Goal: Information Seeking & Learning: Learn about a topic

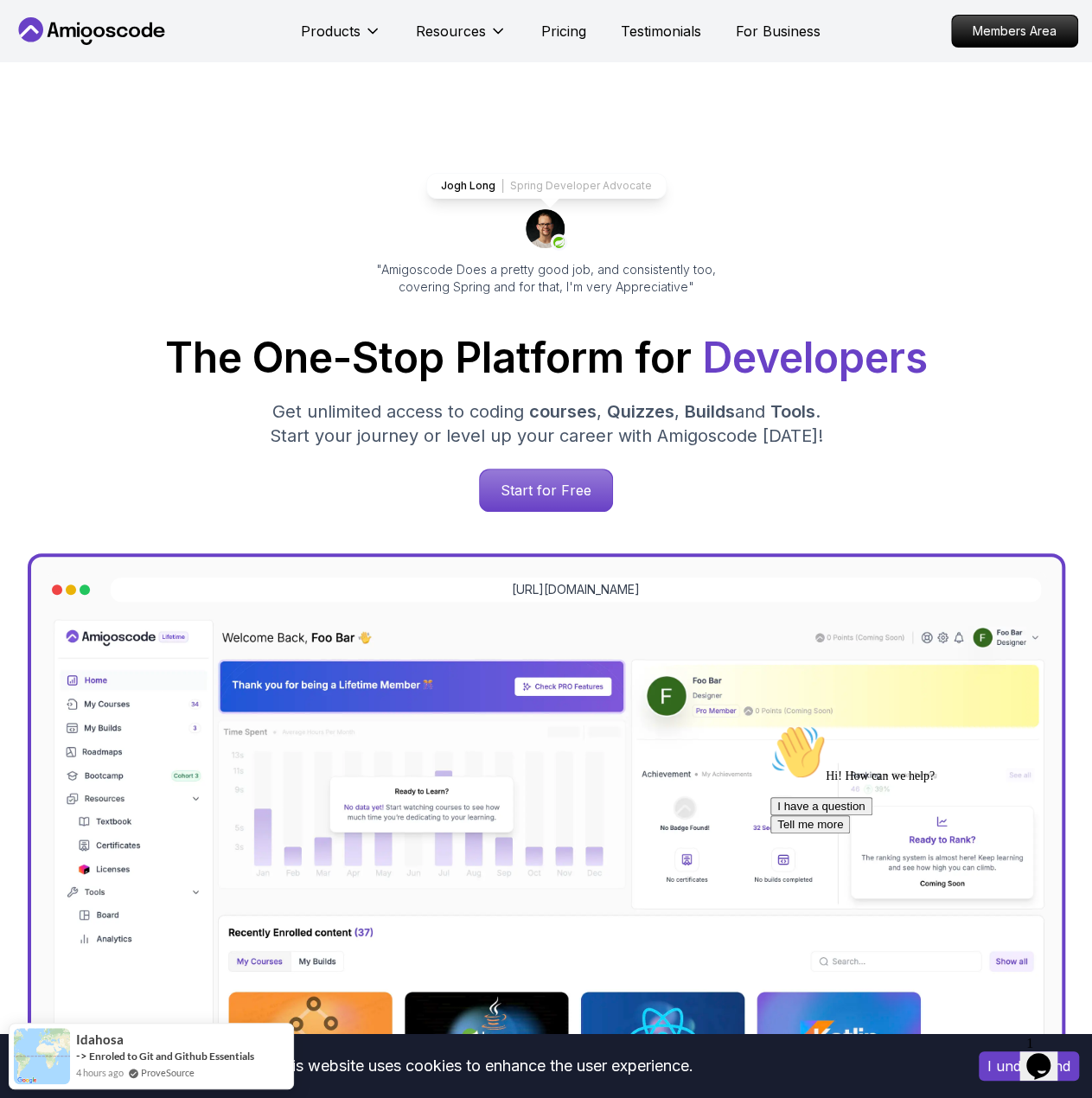
click at [1012, 166] on div "Jogh Long Spring Developer Advocate "Amigoscode Does a pretty good job, and con…" at bounding box center [546, 704] width 1092 height 1283
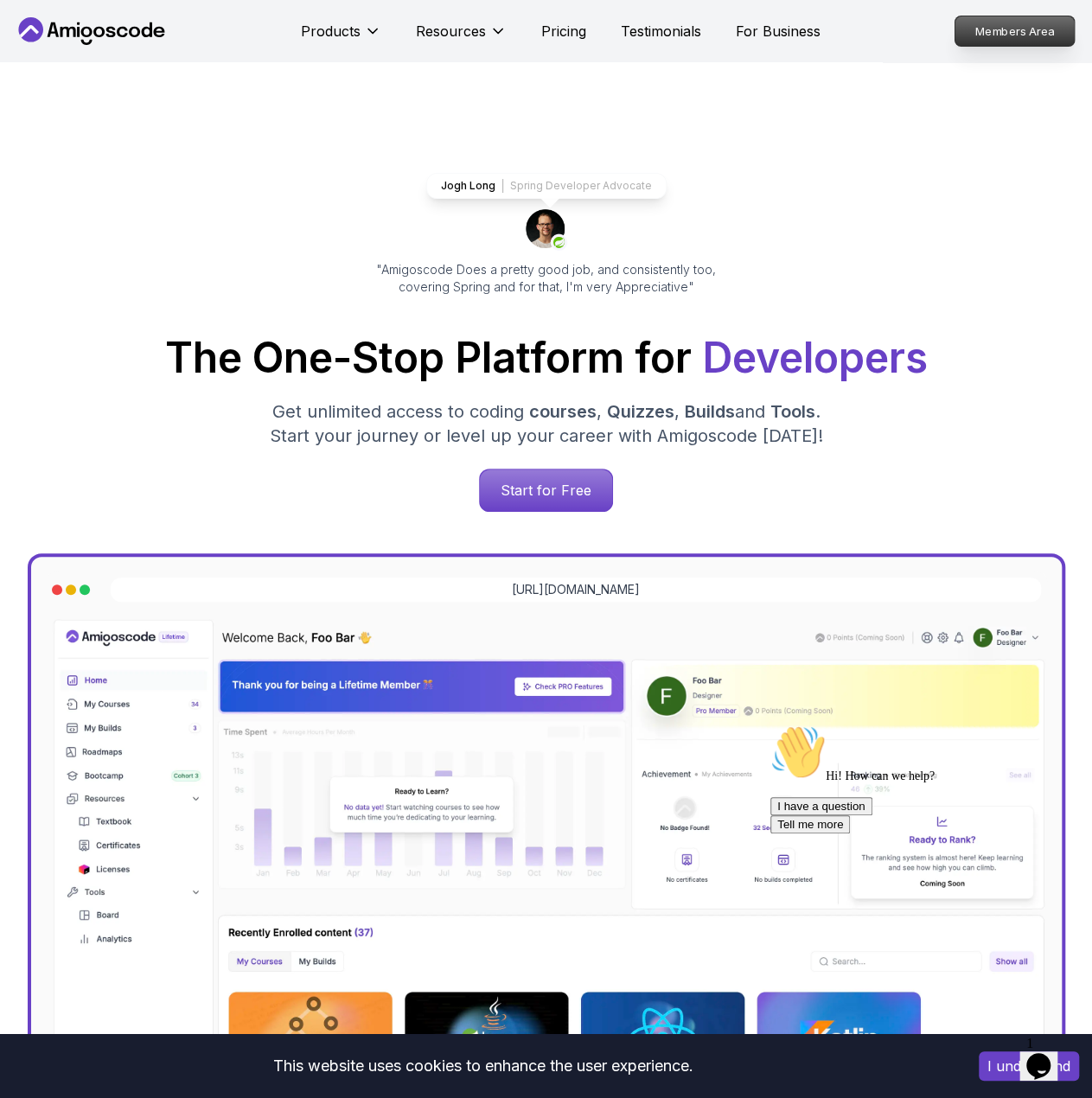
click at [974, 33] on p "Members Area" at bounding box center [1015, 31] width 119 height 29
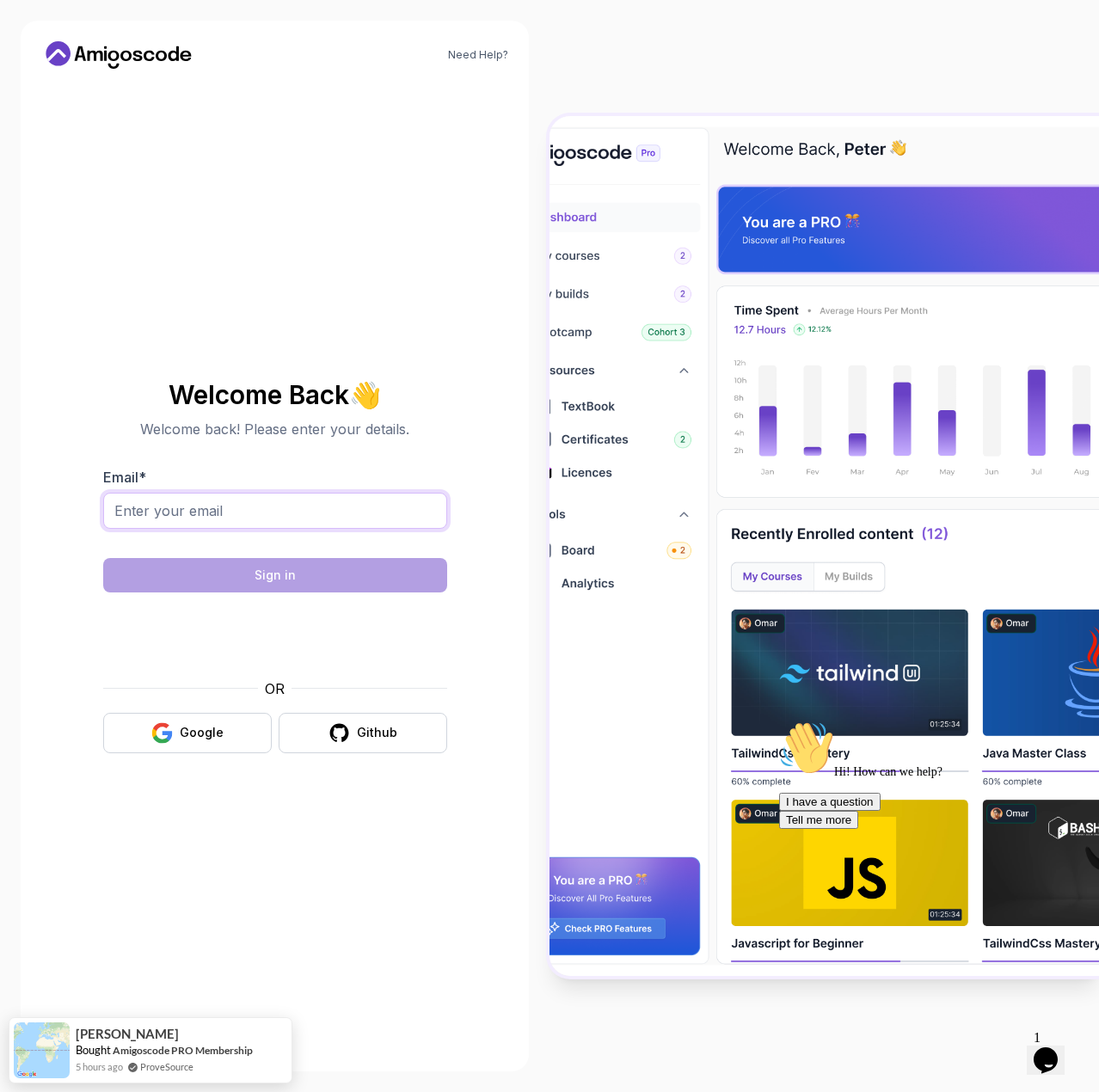
click at [236, 494] on input "Email *" at bounding box center [275, 510] width 344 height 36
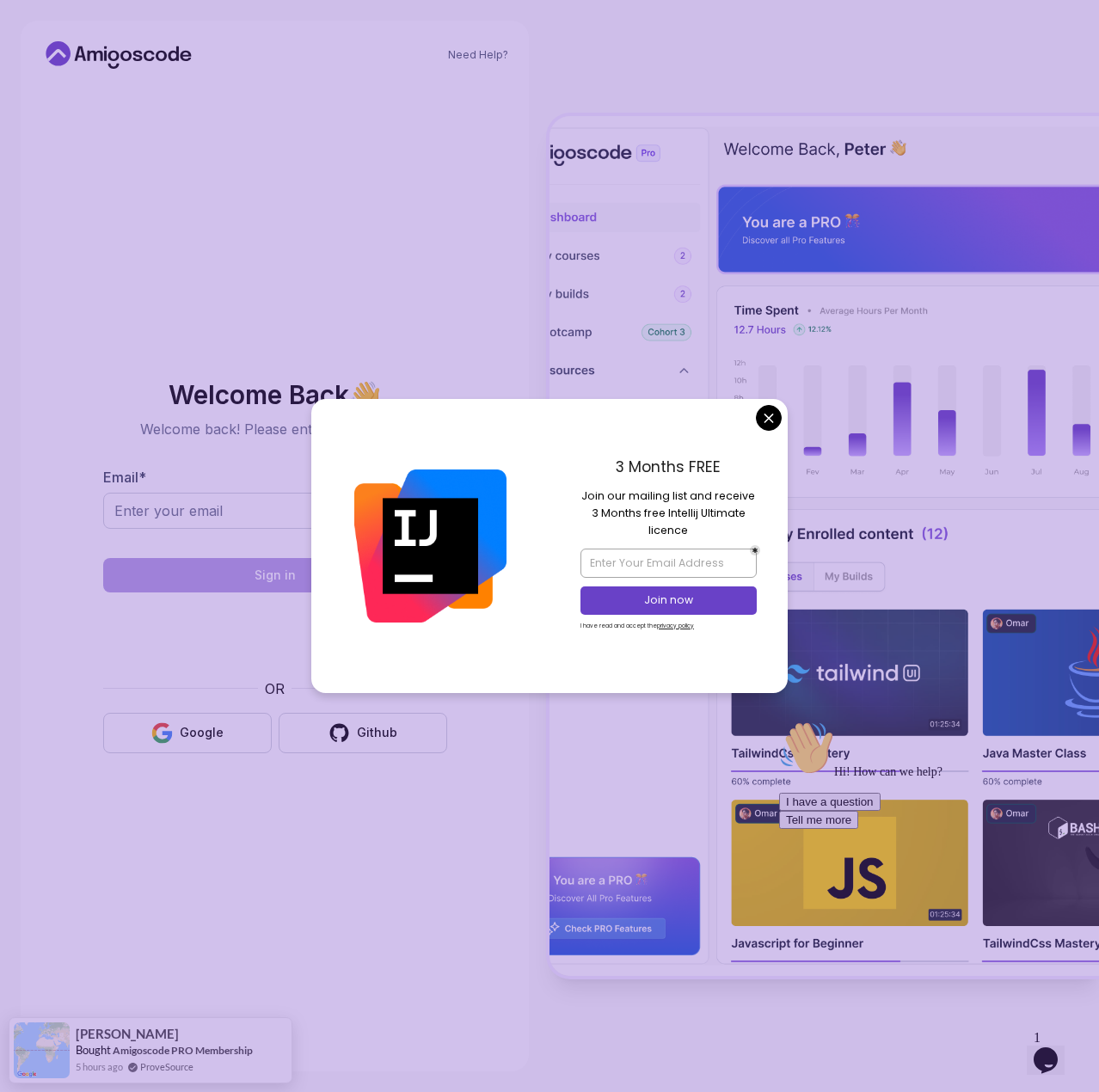
click at [758, 429] on div "3 Months FREE Join our mailing list and receive 3 Months free Intellij Ultimate…" at bounding box center [668, 546] width 238 height 294
click at [767, 421] on body "[PERSON_NAME] Amigoscode PRO Membership 5 hours ago ProveSource Need Help? Welc…" at bounding box center [550, 546] width 1099 height 1092
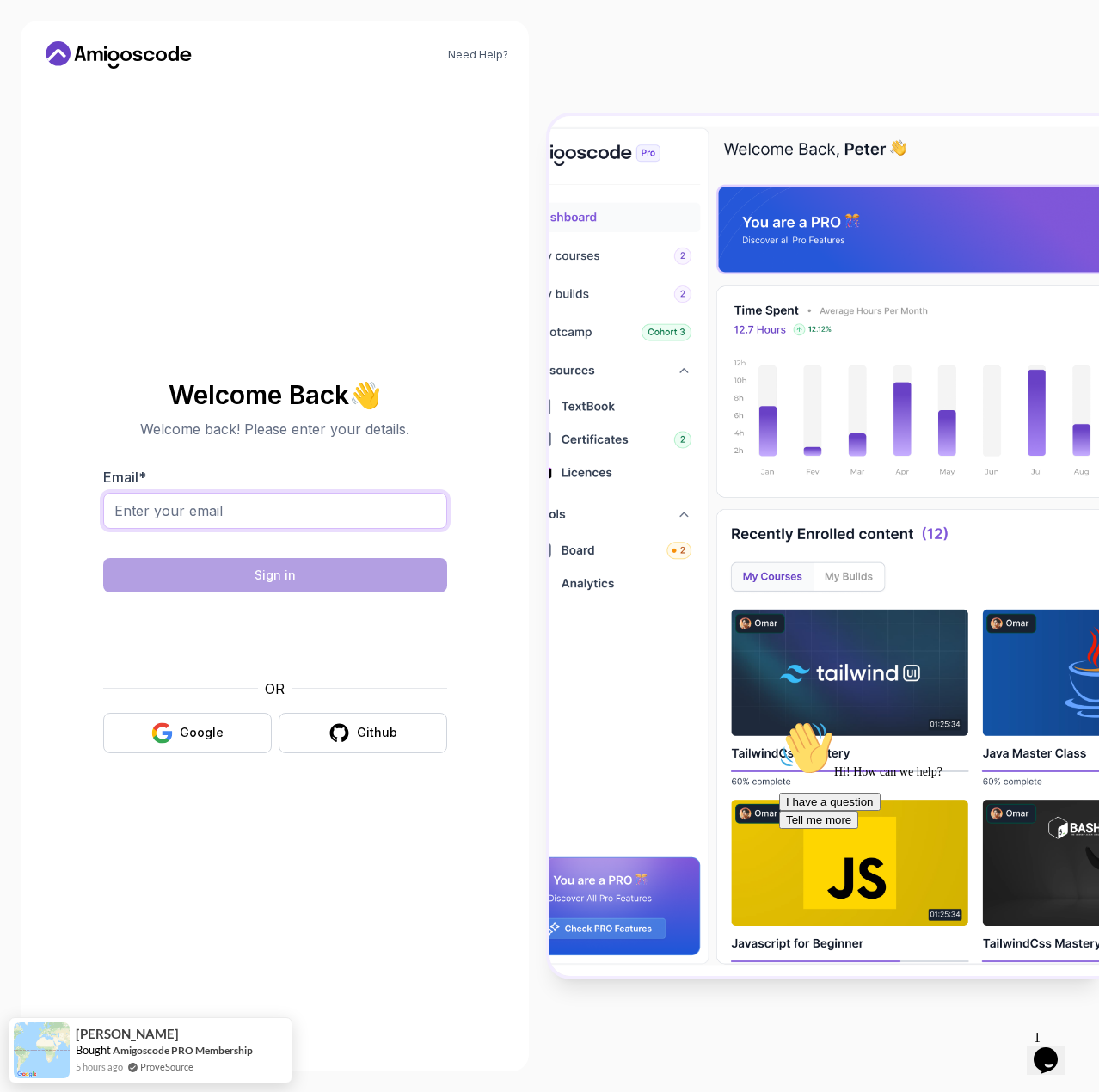
click at [342, 494] on input "Email *" at bounding box center [275, 510] width 344 height 36
type input "[EMAIL_ADDRESS][DOMAIN_NAME]"
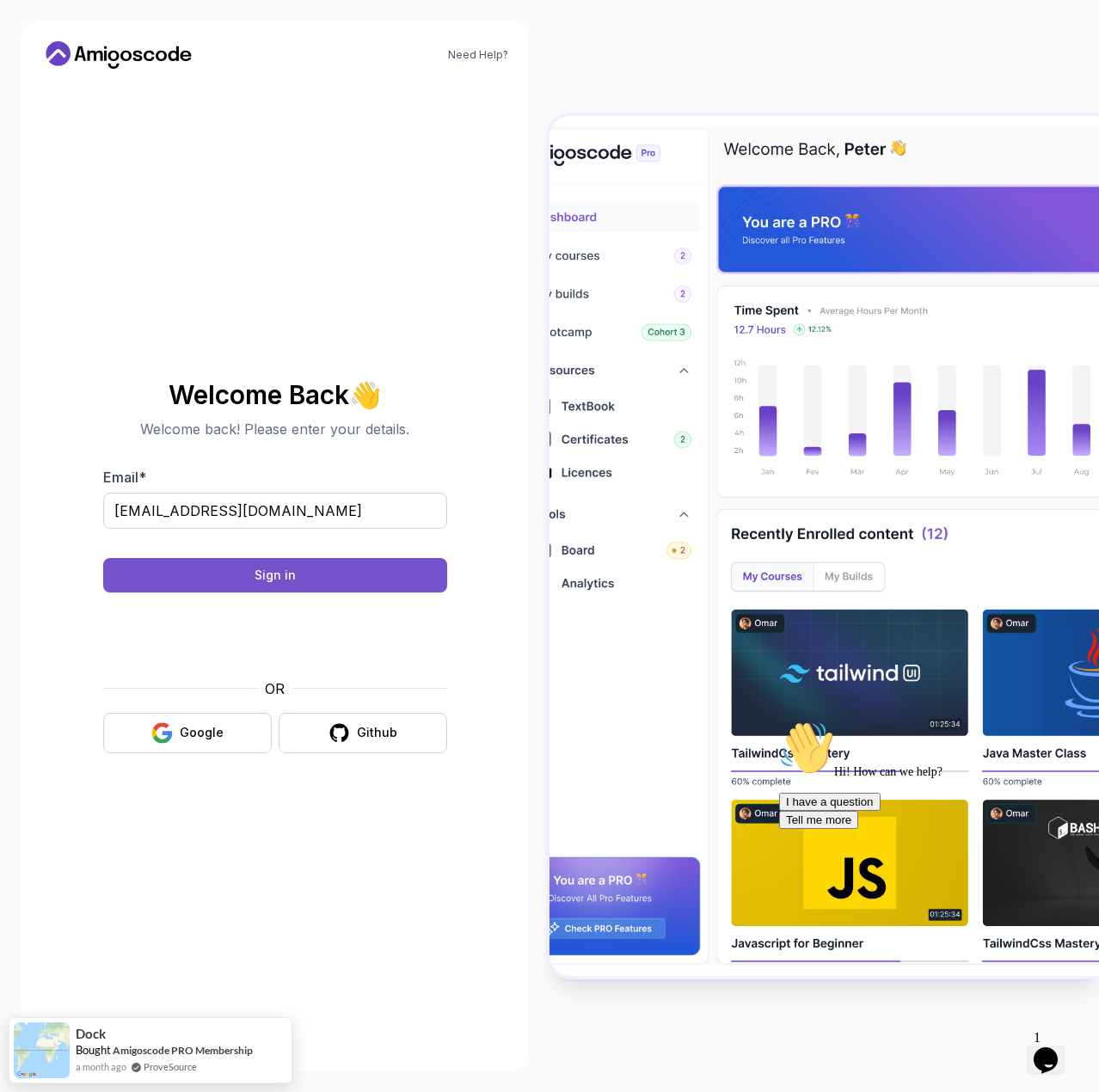
click at [293, 580] on div "Sign in" at bounding box center [275, 576] width 41 height 18
click at [247, 572] on button "Sign in" at bounding box center [275, 575] width 344 height 34
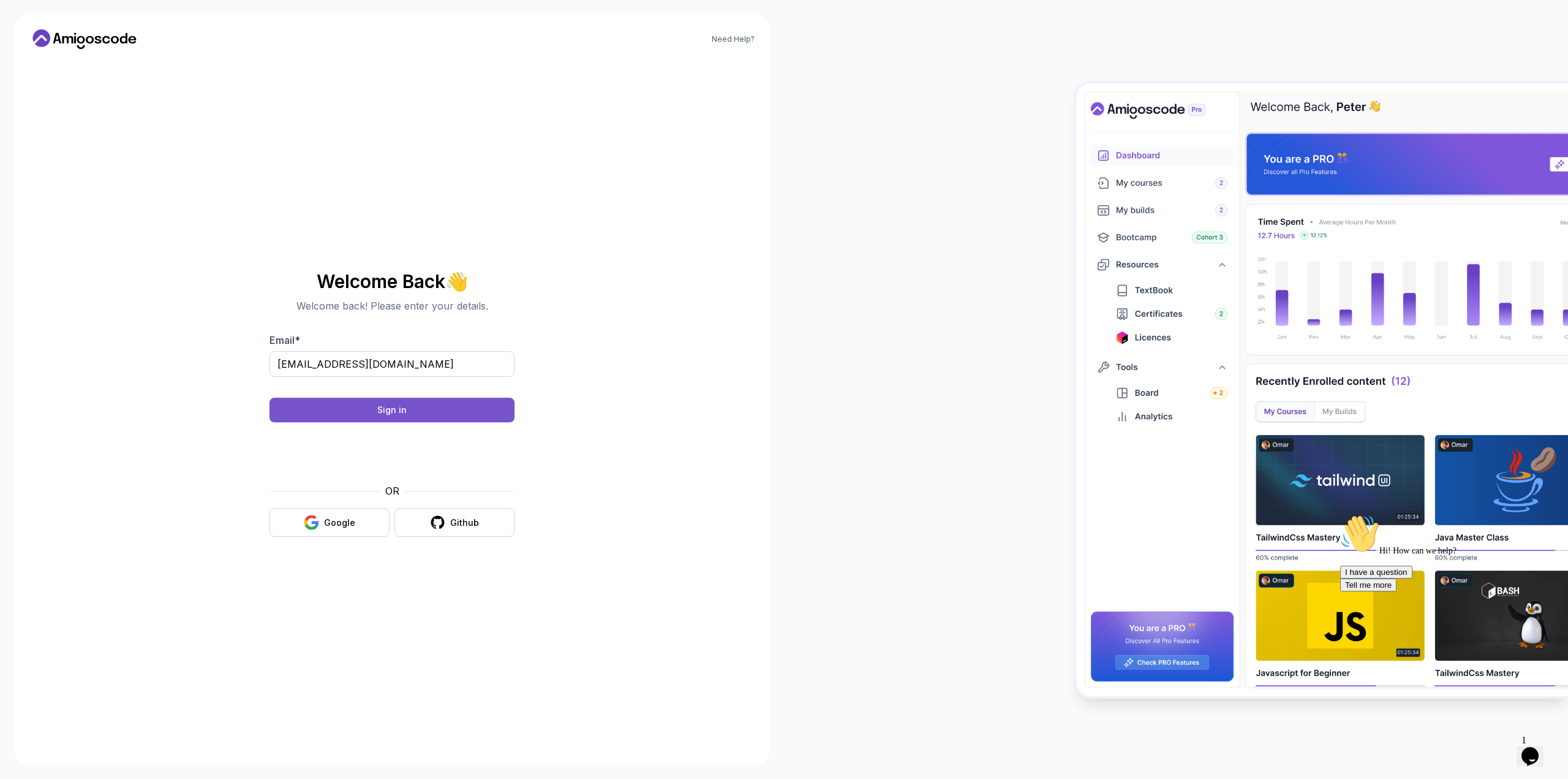
click at [440, 420] on button "Sign in" at bounding box center [391, 410] width 245 height 24
click at [440, 407] on button "Sign in" at bounding box center [391, 410] width 245 height 24
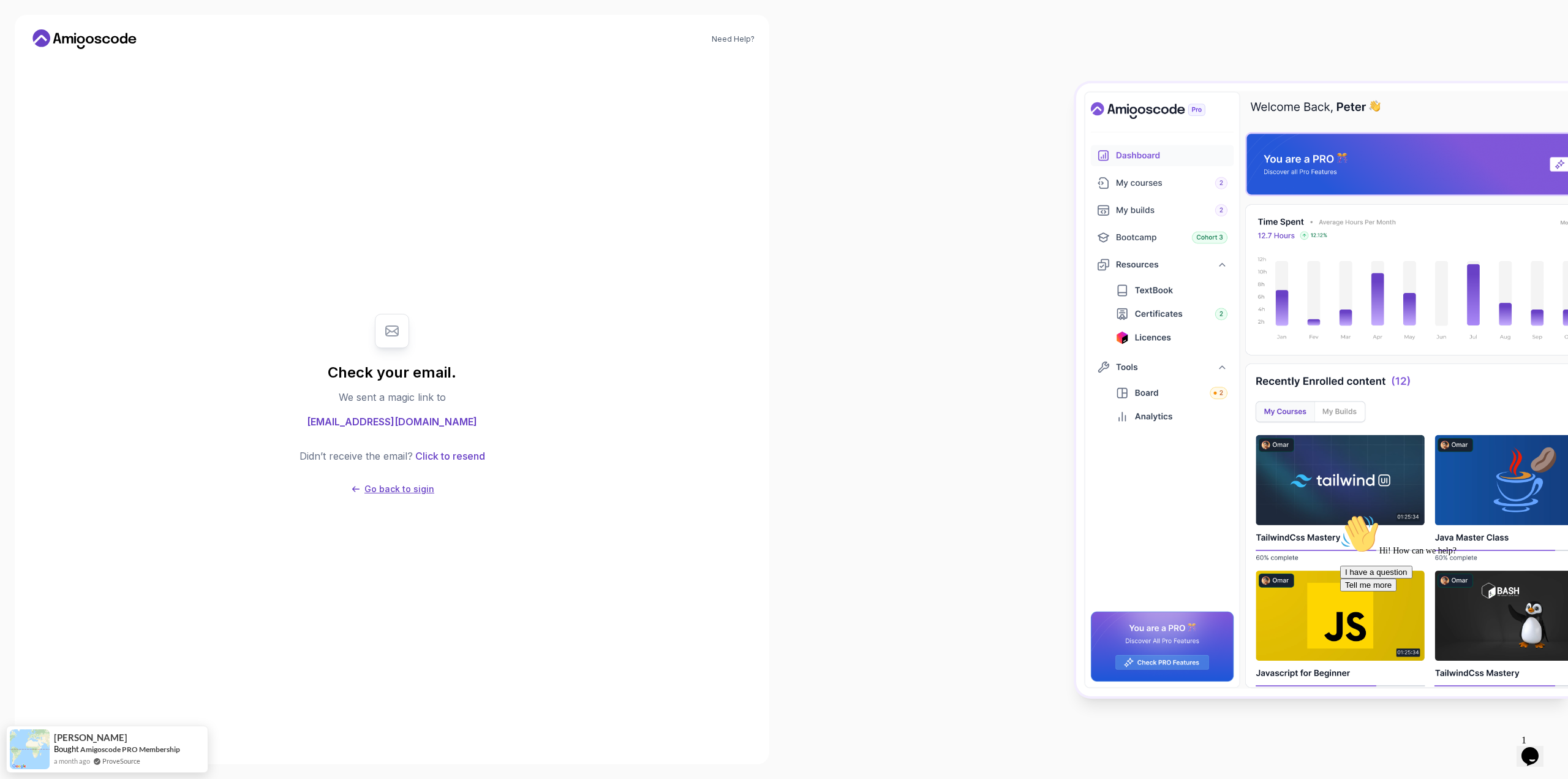
click at [414, 486] on p "Go back to sigin" at bounding box center [399, 489] width 70 height 12
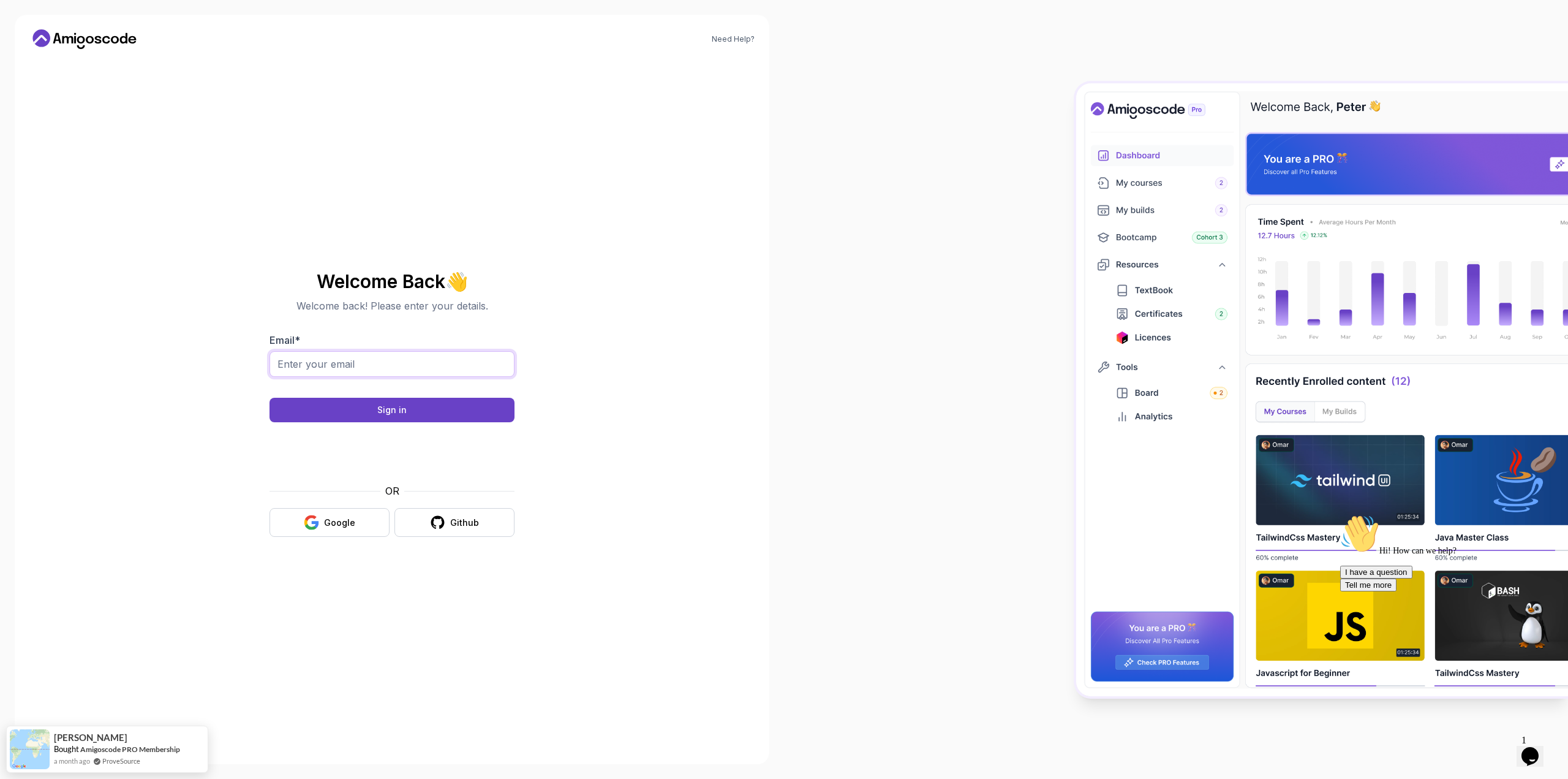
drag, startPoint x: 382, startPoint y: 365, endPoint x: 381, endPoint y: 373, distance: 8.1
click at [382, 365] on input "Email *" at bounding box center [391, 364] width 245 height 26
type input "[EMAIL_ADDRESS][DOMAIN_NAME]"
click at [128, 367] on div "Need Help? Welcome Back 👋 Welcome back! Please enter your details. Email * [EMA…" at bounding box center [391, 389] width 755 height 749
click at [283, 405] on button "Sign in" at bounding box center [391, 410] width 245 height 24
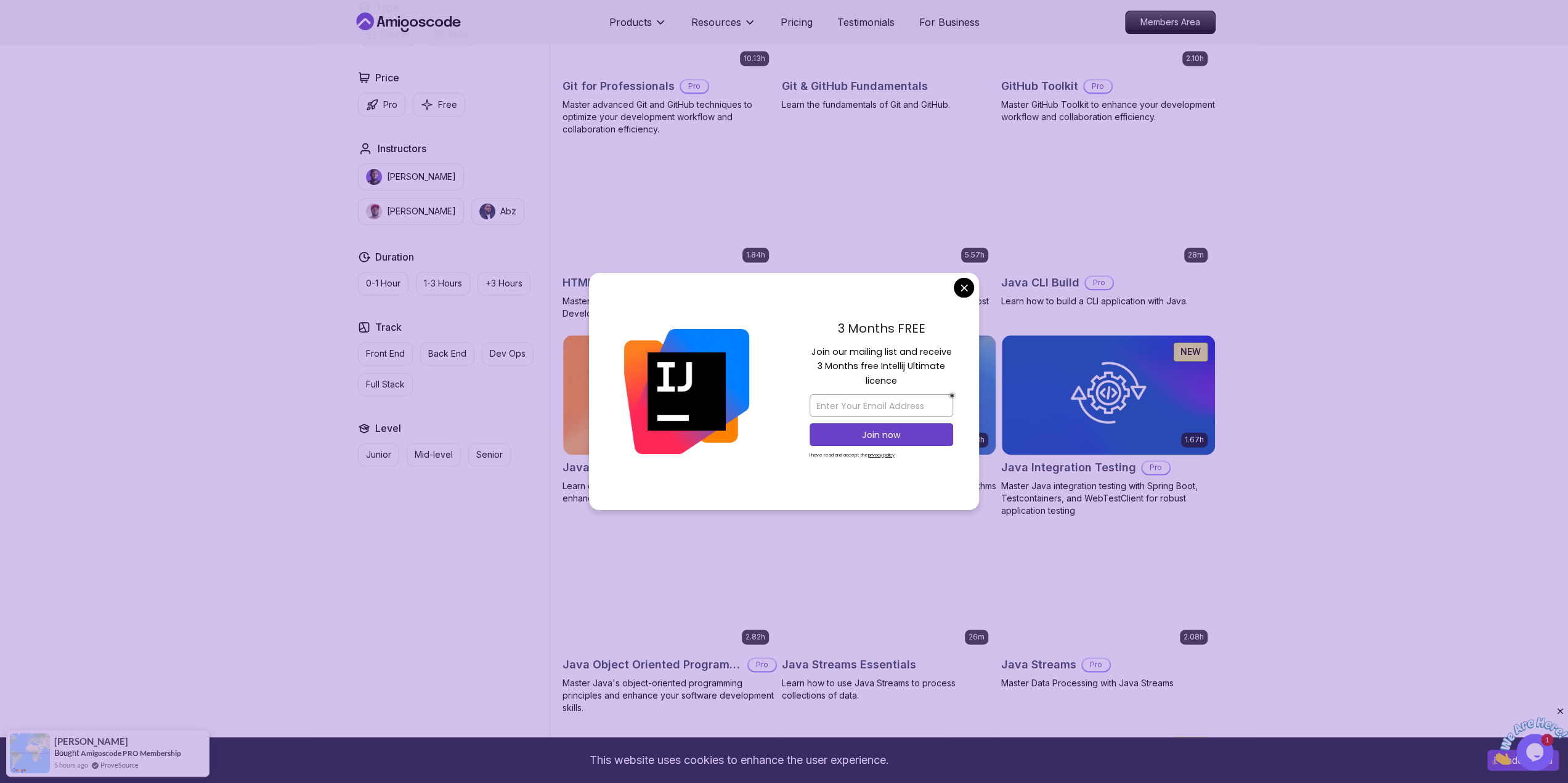
scroll to position [1478, 0]
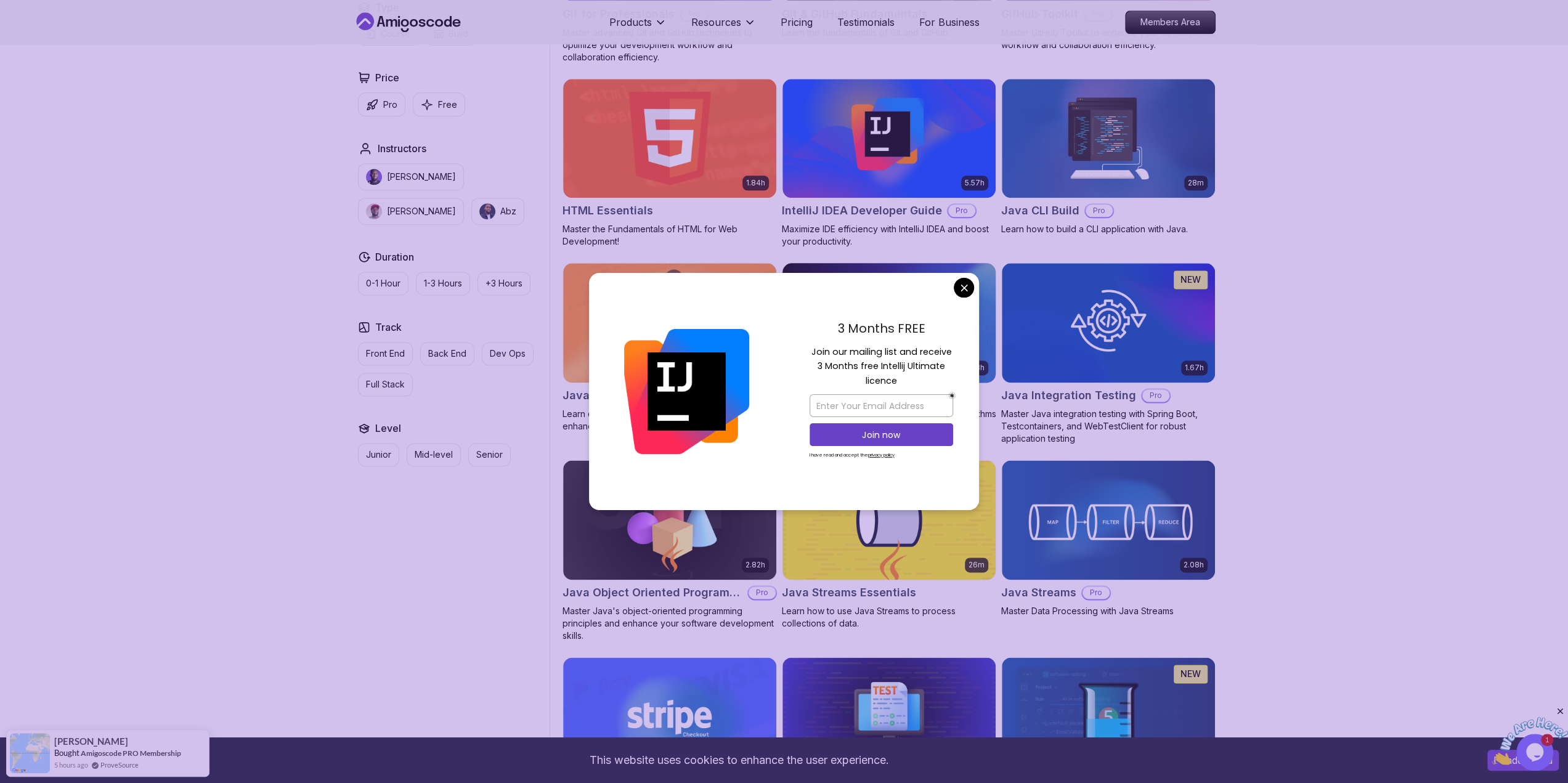
click at [968, 292] on body "This website uses cookies to enhance the user experience. I understand Products…" at bounding box center [784, 619] width 1568 height 4195
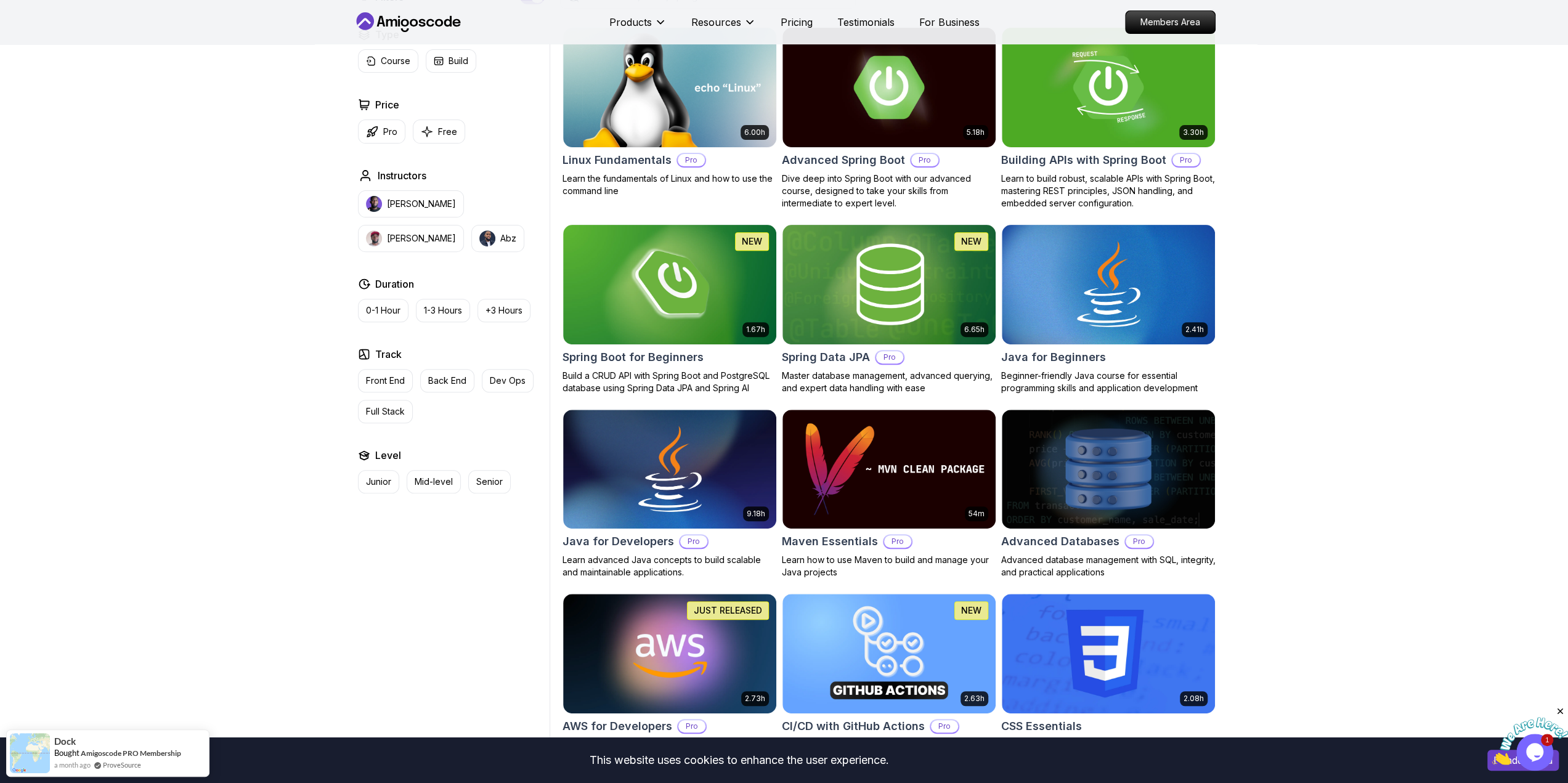
scroll to position [308, 0]
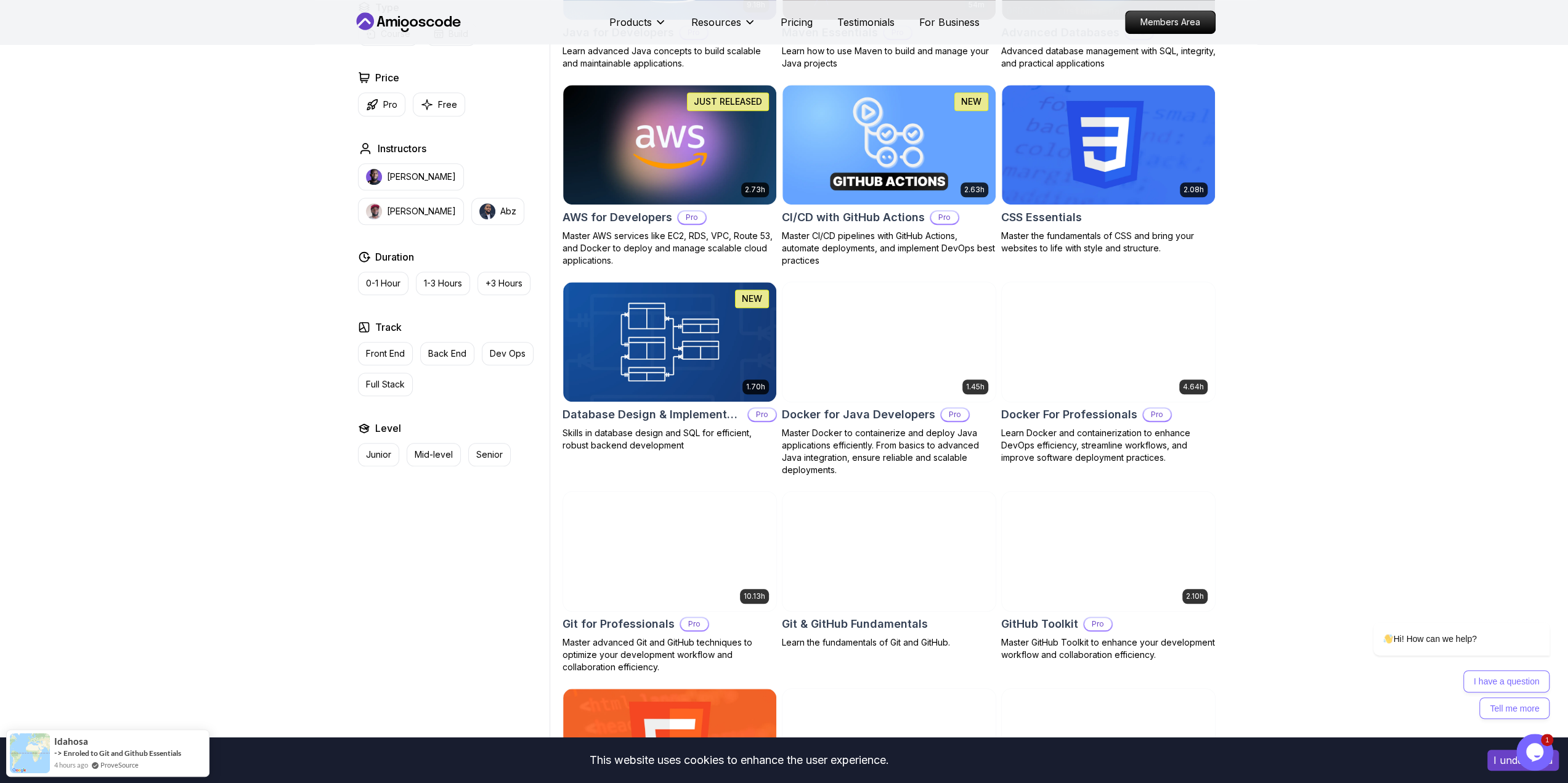
scroll to position [863, 0]
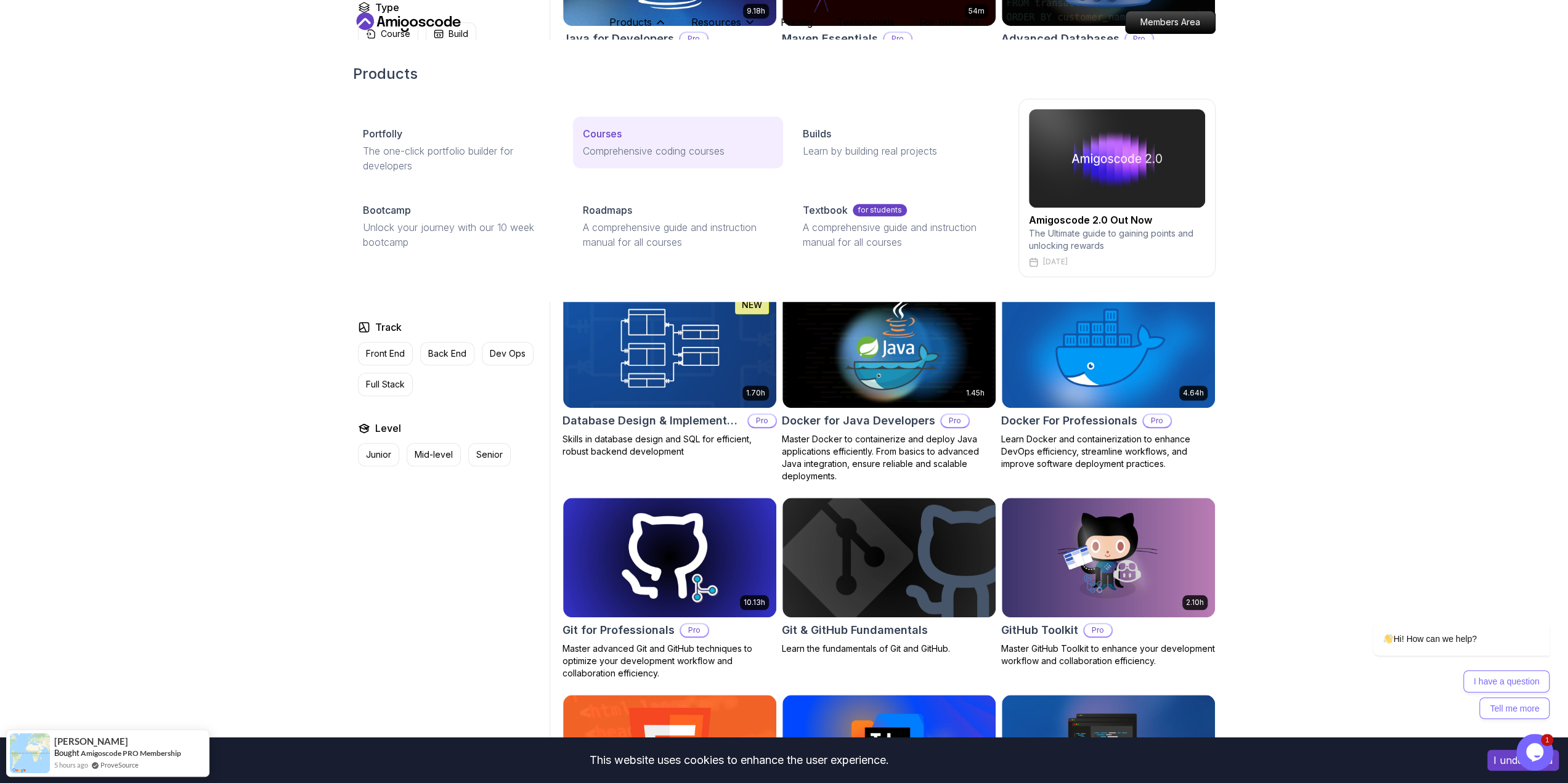
click at [642, 148] on p "Comprehensive coding courses" at bounding box center [678, 151] width 191 height 15
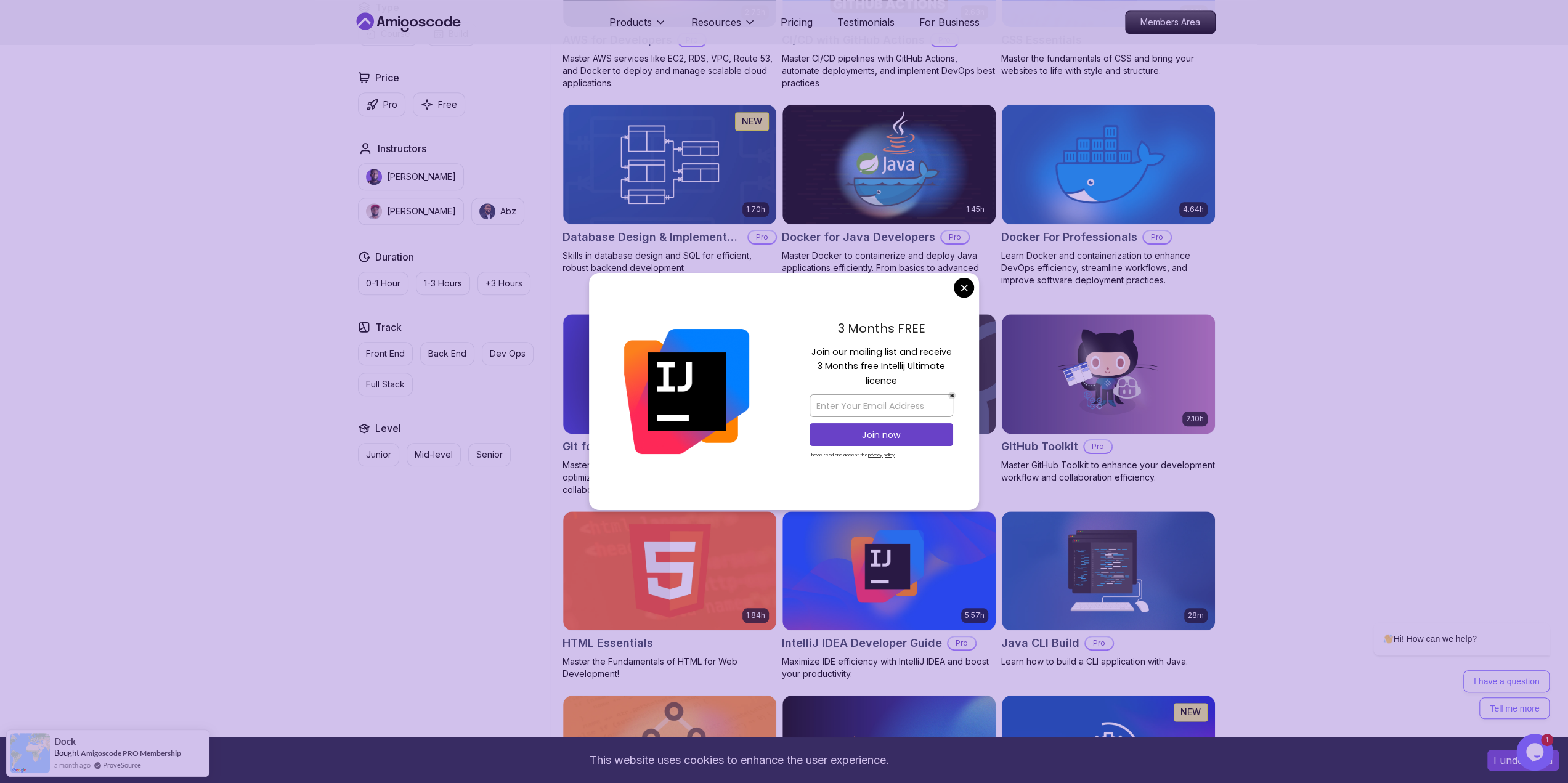
scroll to position [1047, 0]
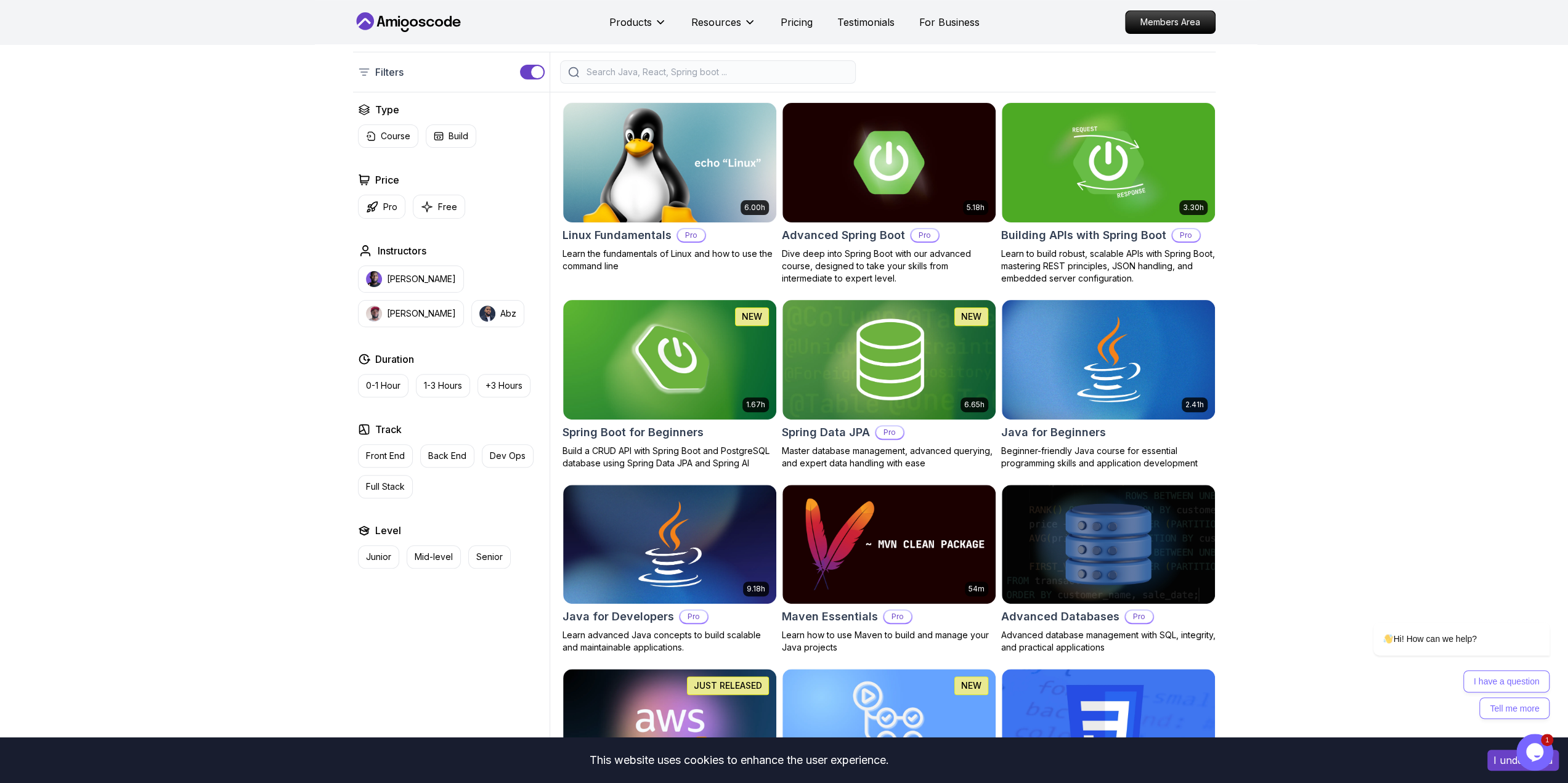
scroll to position [0, 0]
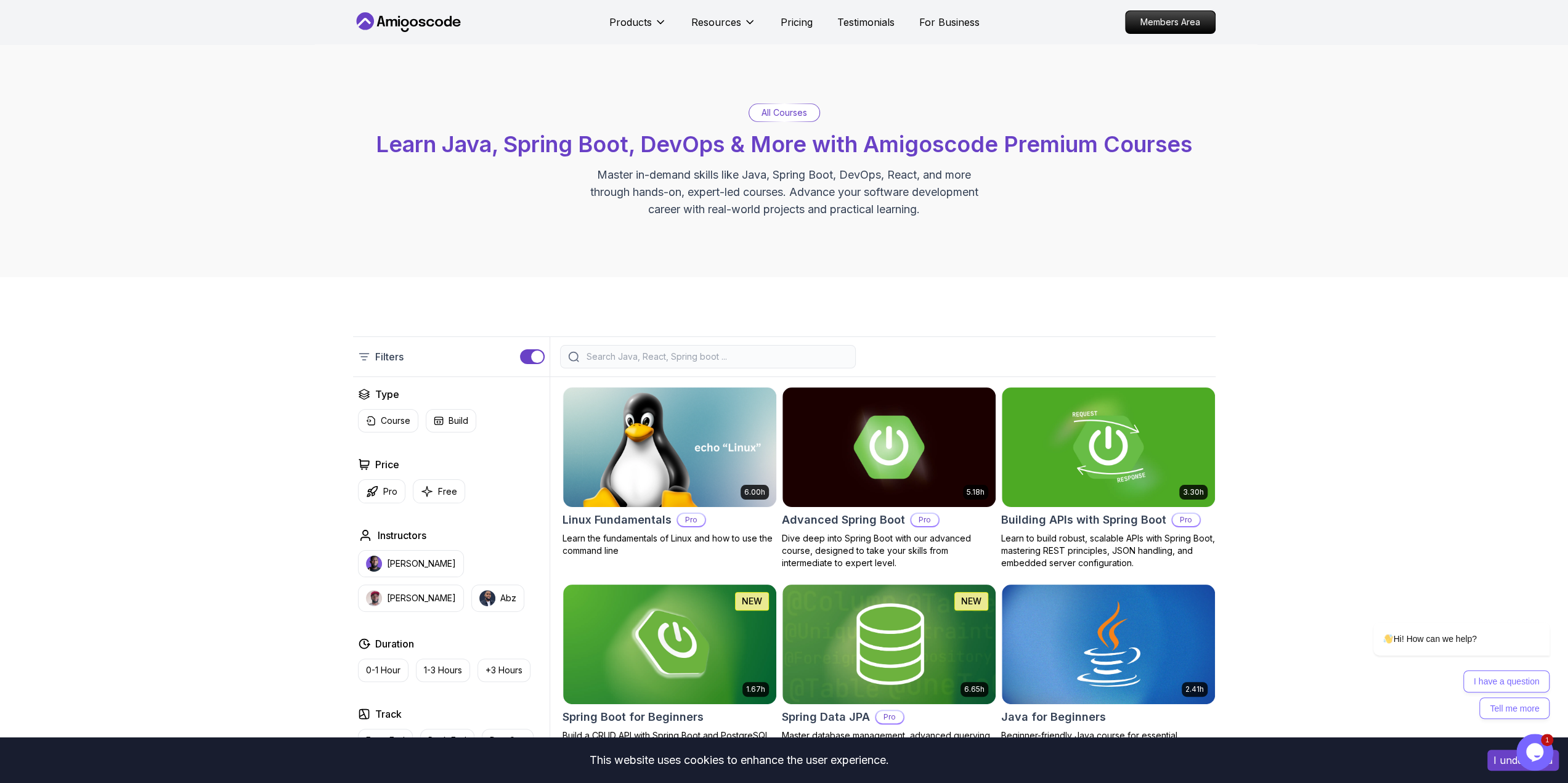
click at [785, 361] on input "search" at bounding box center [716, 357] width 264 height 13
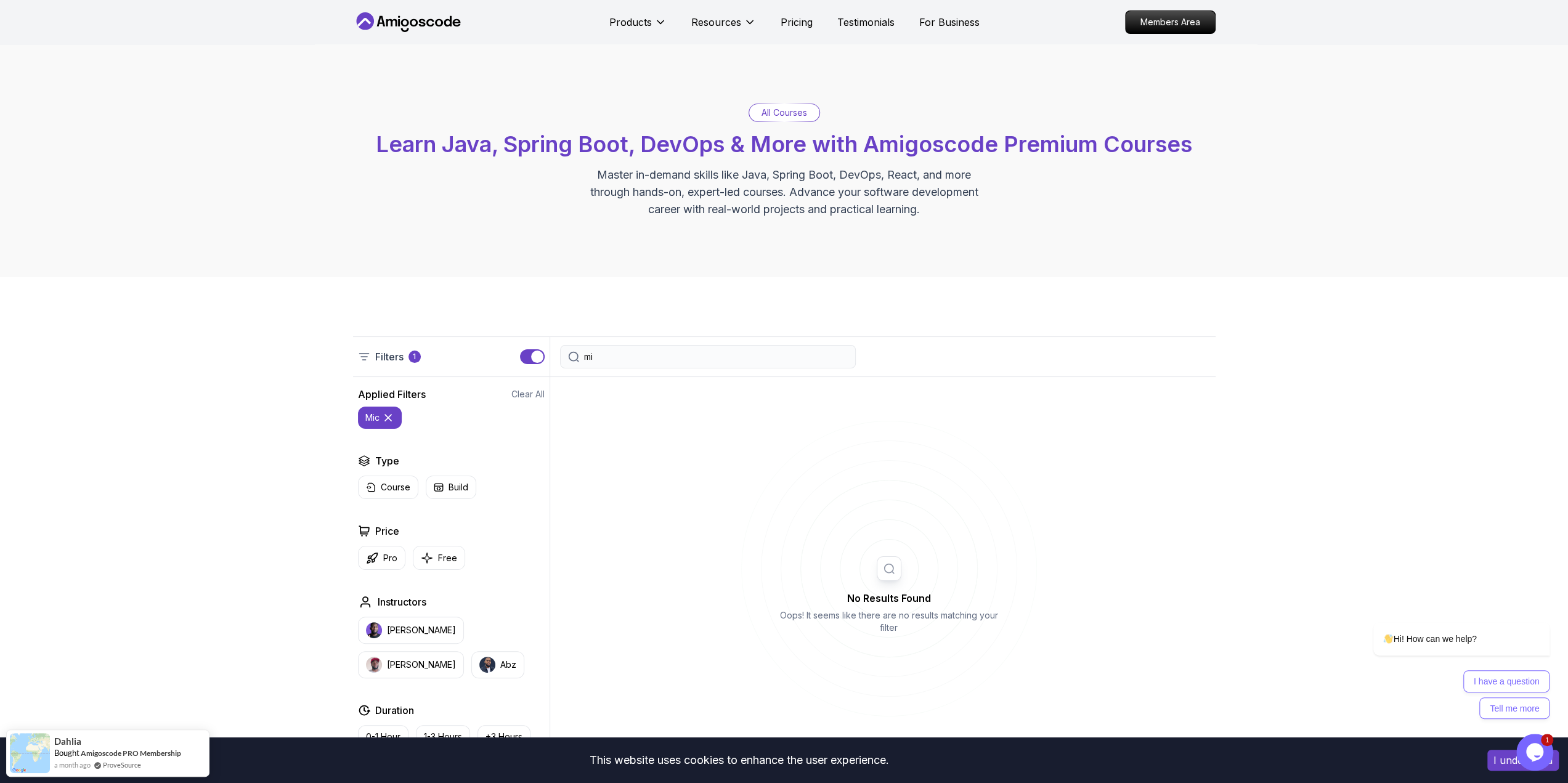
type input "m"
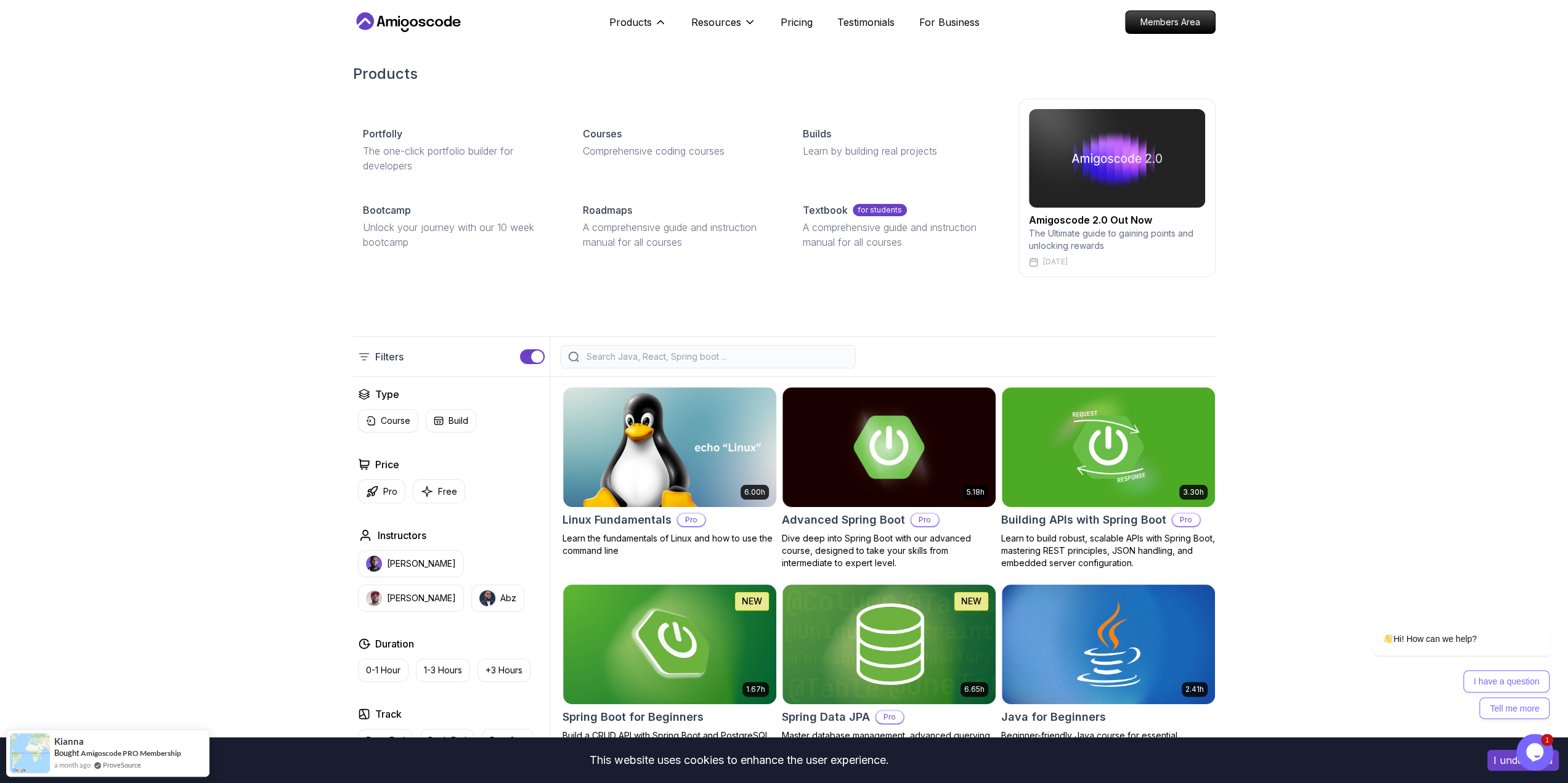
click at [1123, 239] on p "The Ultimate guide to gaining points and unlocking rewards" at bounding box center [1117, 239] width 176 height 24
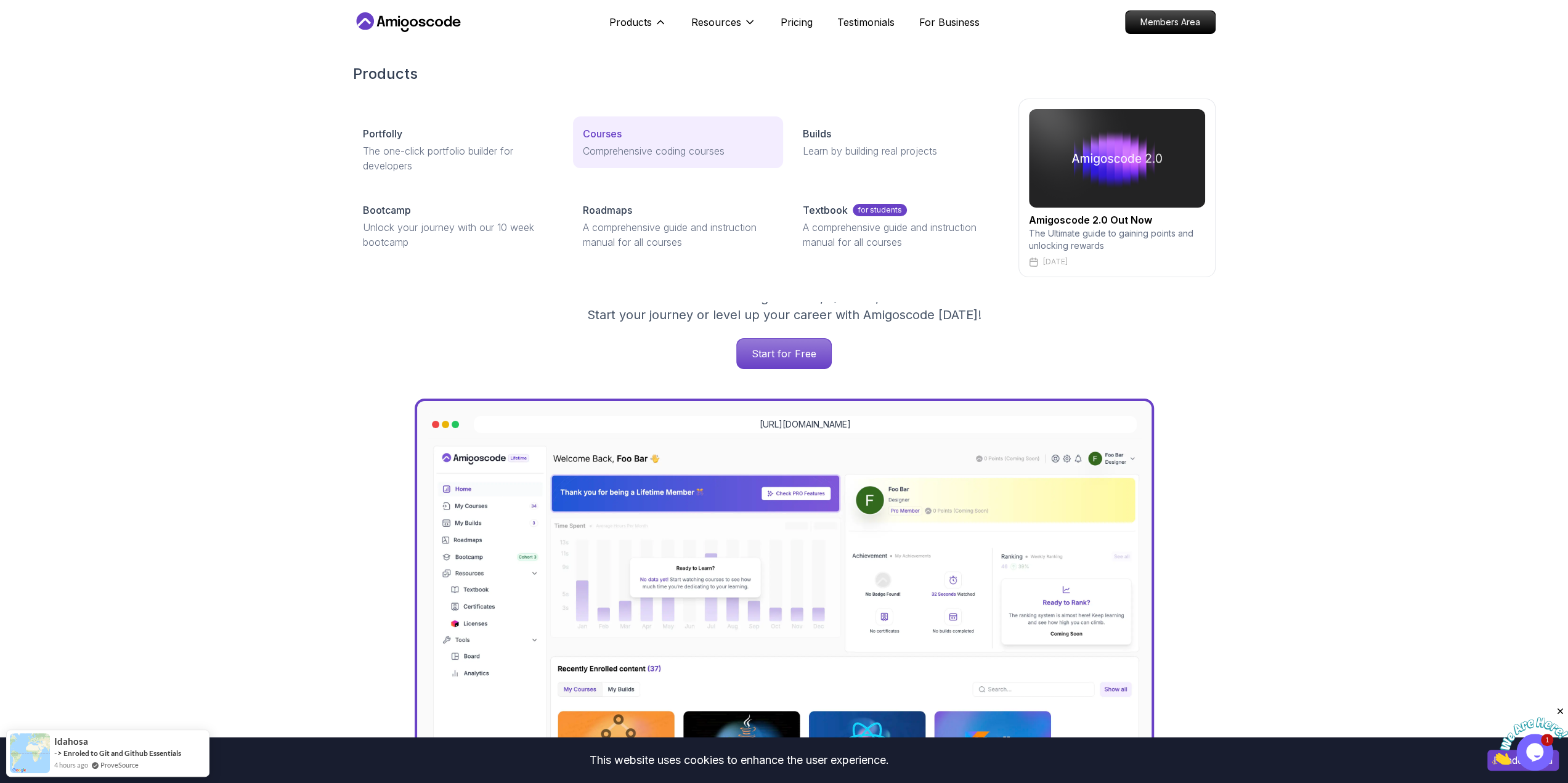
click at [656, 150] on p "Comprehensive coding courses" at bounding box center [678, 151] width 191 height 15
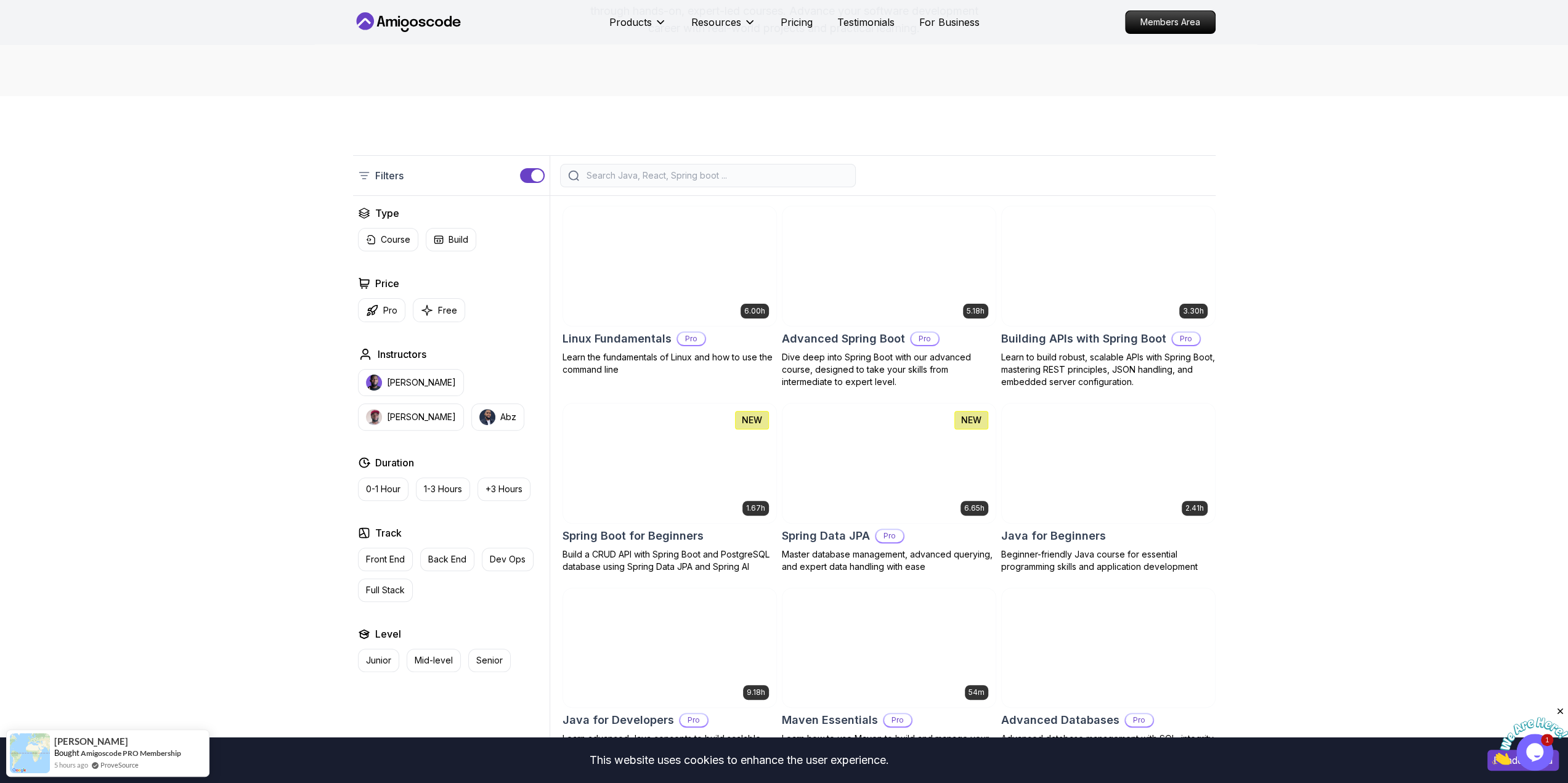
scroll to position [185, 0]
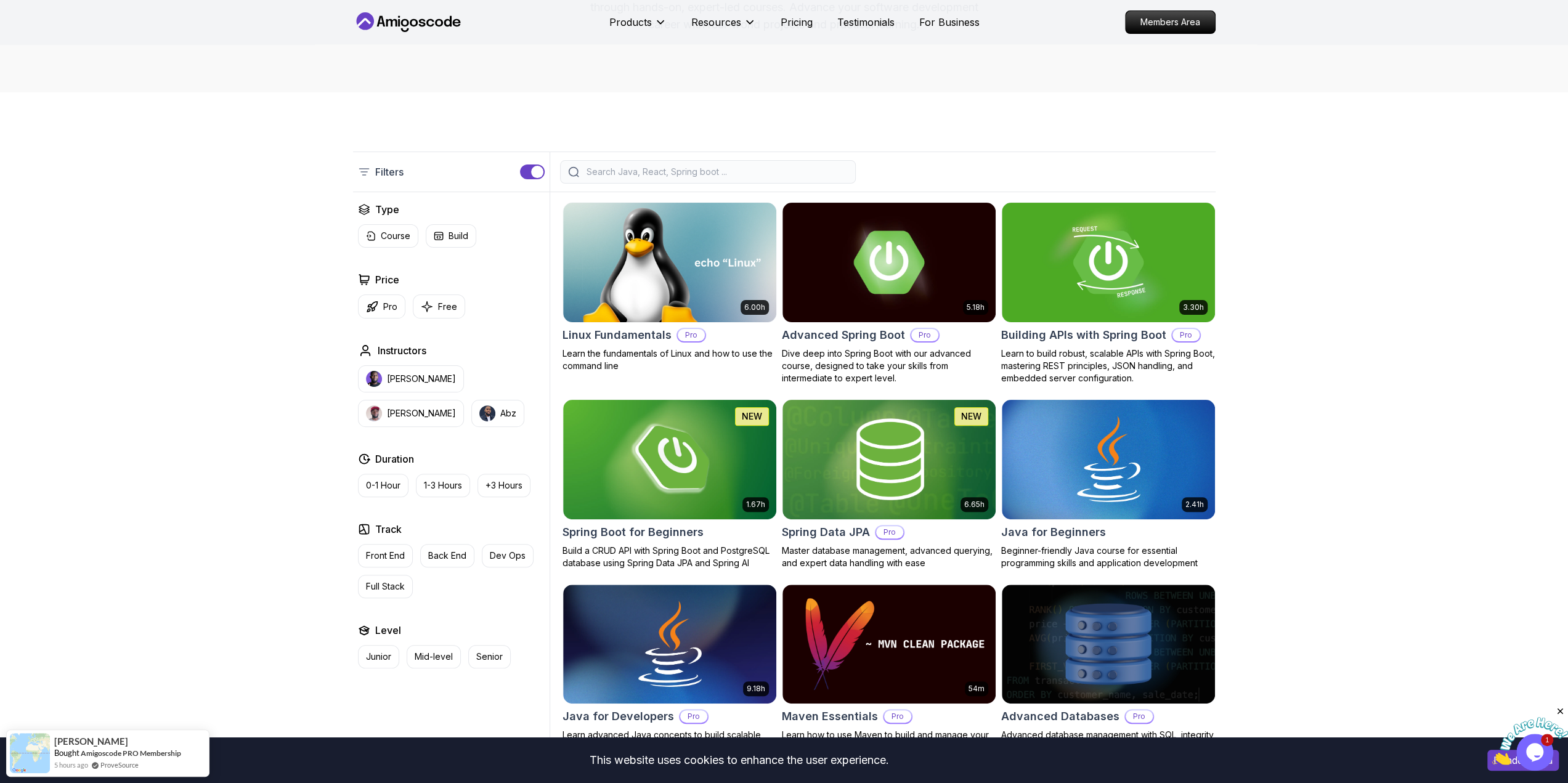
click at [676, 167] on input "search" at bounding box center [716, 172] width 264 height 13
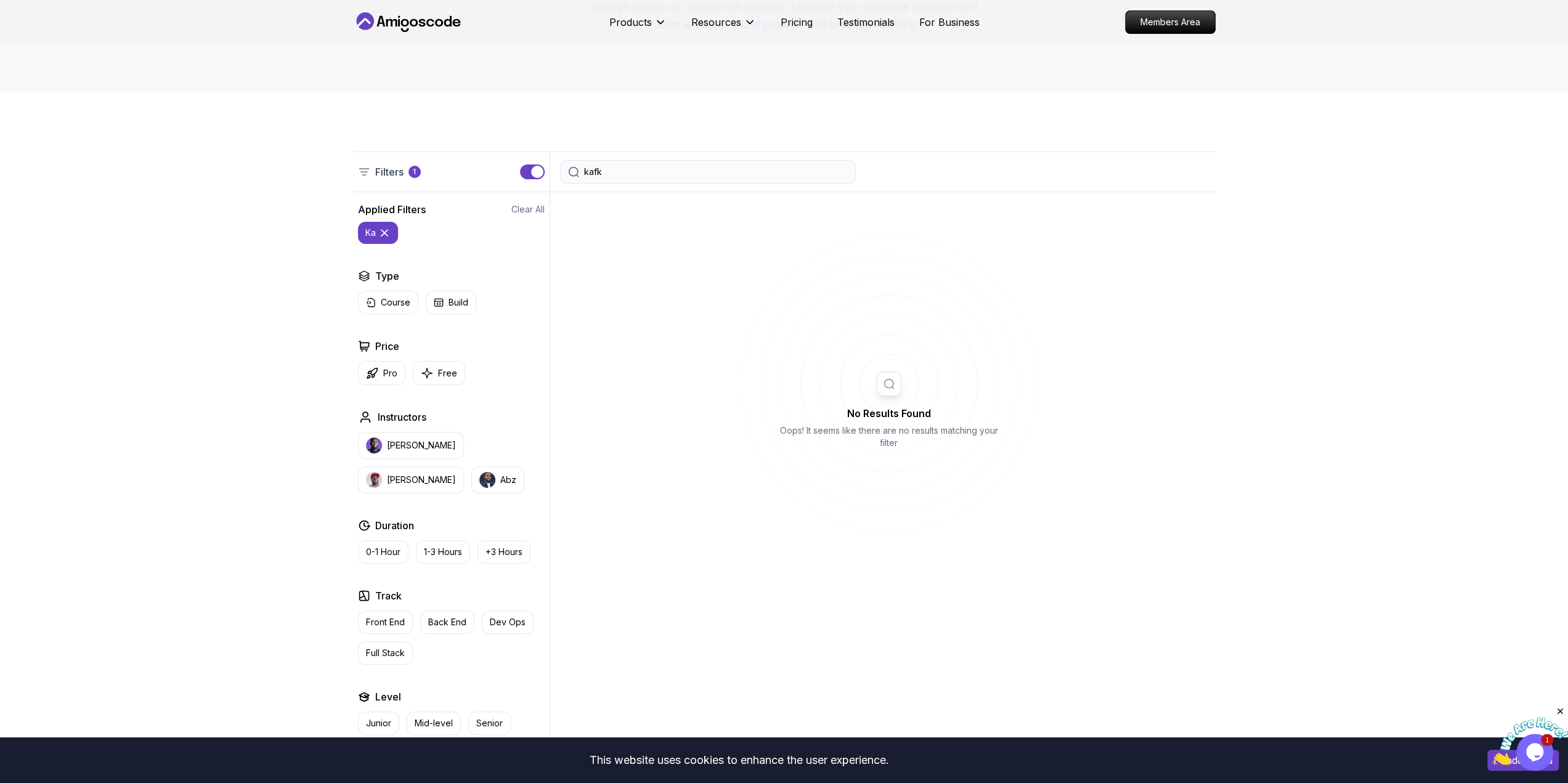
type input "kafka"
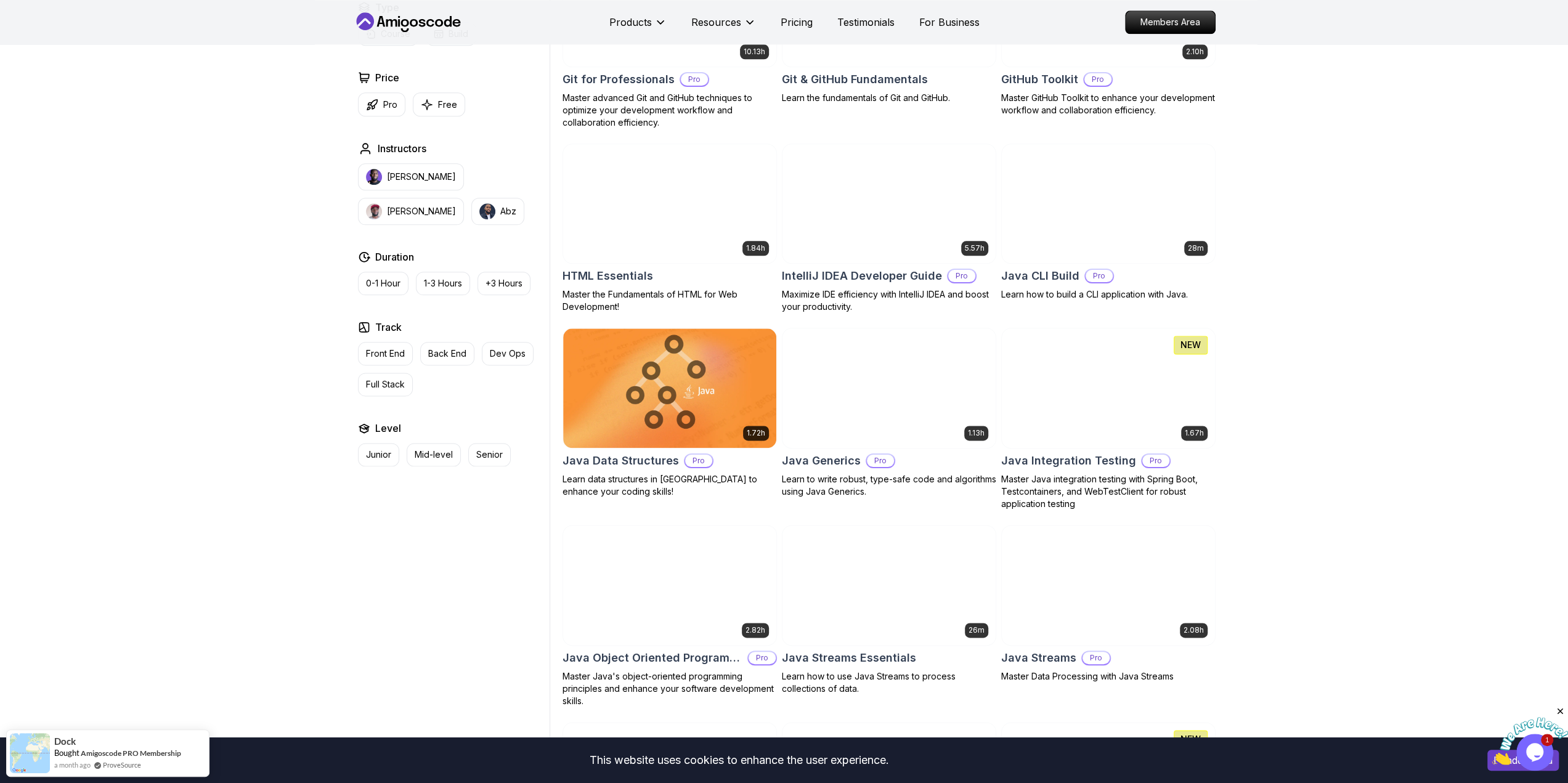
scroll to position [1417, 0]
